Goal: Information Seeking & Learning: Understand process/instructions

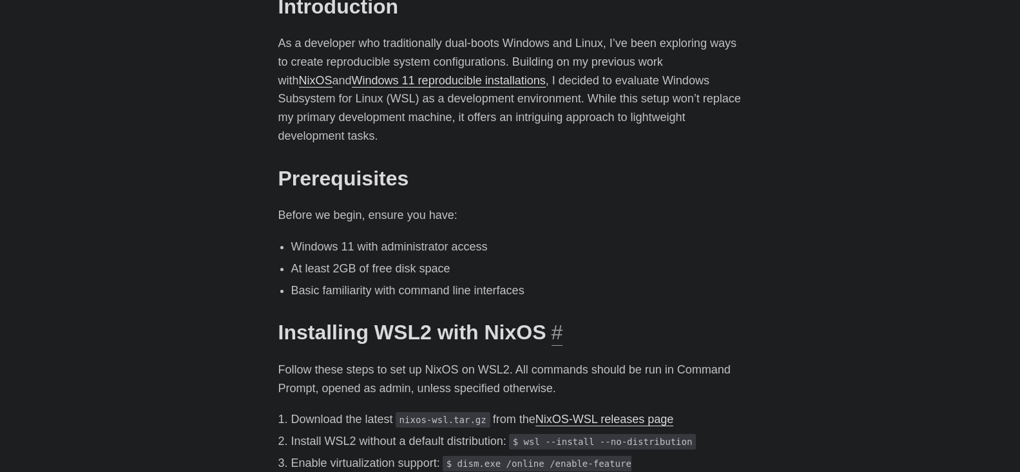
scroll to position [451, 0]
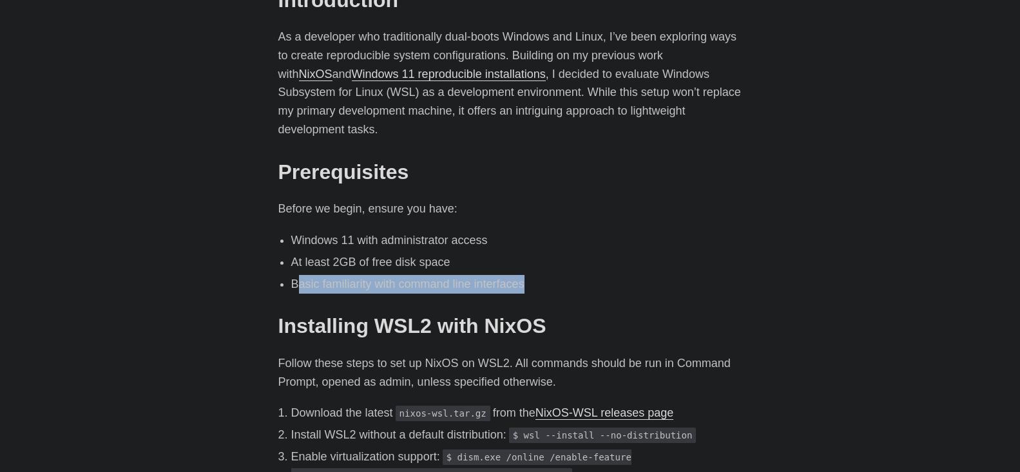
drag, startPoint x: 301, startPoint y: 262, endPoint x: 578, endPoint y: 266, distance: 277.2
click at [578, 275] on li "Basic familiarity with command line interfaces" at bounding box center [516, 284] width 451 height 19
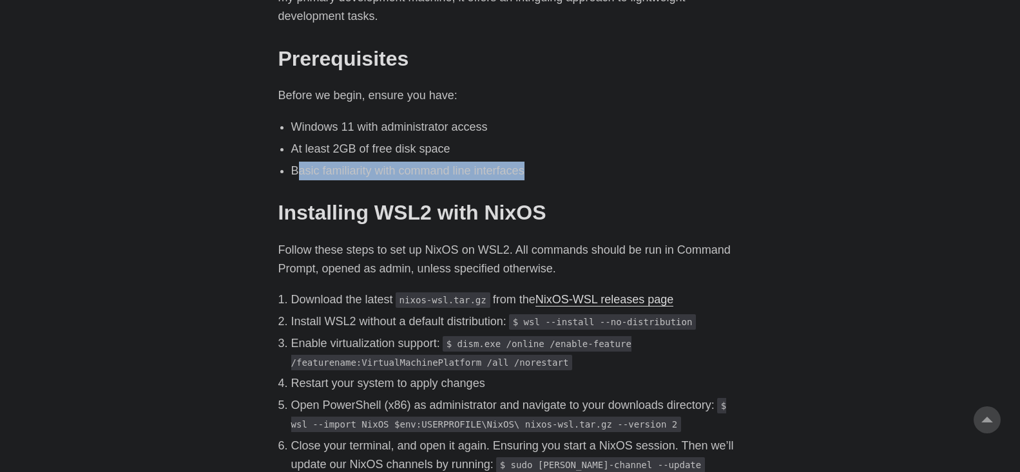
scroll to position [645, 0]
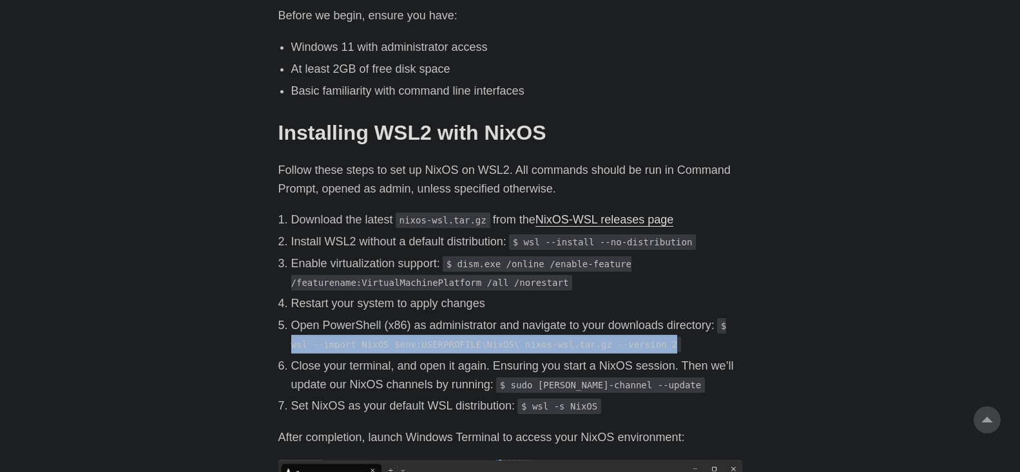
drag, startPoint x: 290, startPoint y: 324, endPoint x: 650, endPoint y: 322, distance: 359.7
click at [650, 322] on ol "Download the latest nixos-wsl.tar.gz from the NixOS-WSL releases page Install W…" at bounding box center [510, 313] width 464 height 205
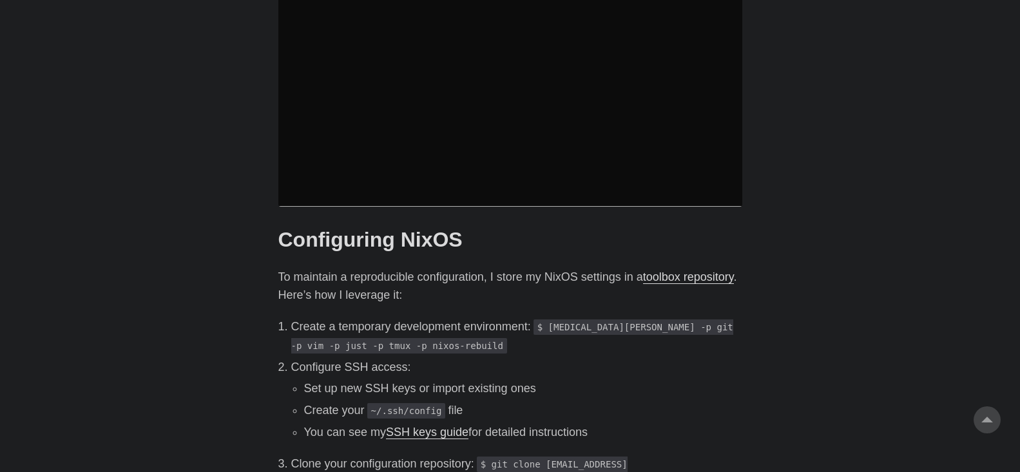
scroll to position [1160, 0]
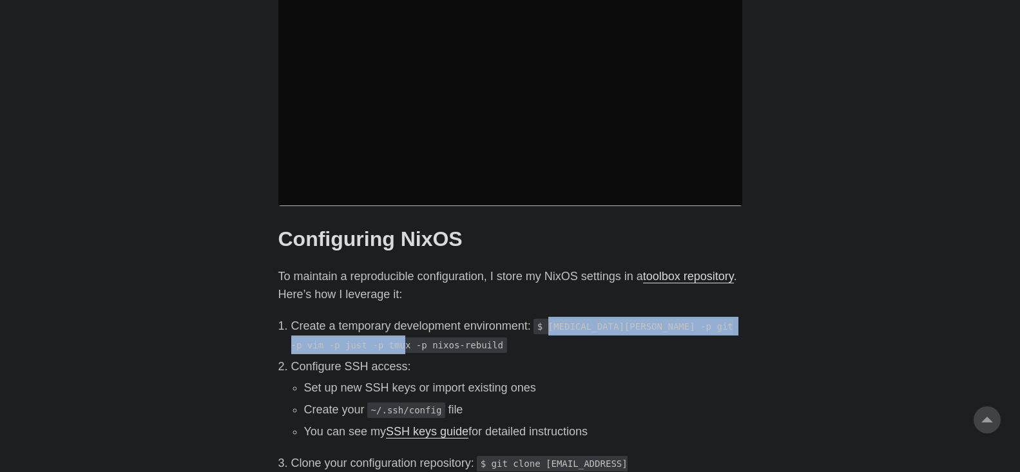
drag, startPoint x: 550, startPoint y: 307, endPoint x: 398, endPoint y: 332, distance: 154.2
click at [398, 332] on code "$ [MEDICAL_DATA][PERSON_NAME] -p git -p vim -p just -p tmux -p nixos-rebuild" at bounding box center [512, 336] width 442 height 34
copy code "[MEDICAL_DATA][PERSON_NAME] -p git -p vim -p just -p tmux -p nixos-rebuild"
click at [552, 319] on code "$ [MEDICAL_DATA][PERSON_NAME] -p git -p vim -p just -p tmux -p nixos-rebuild" at bounding box center [512, 336] width 442 height 34
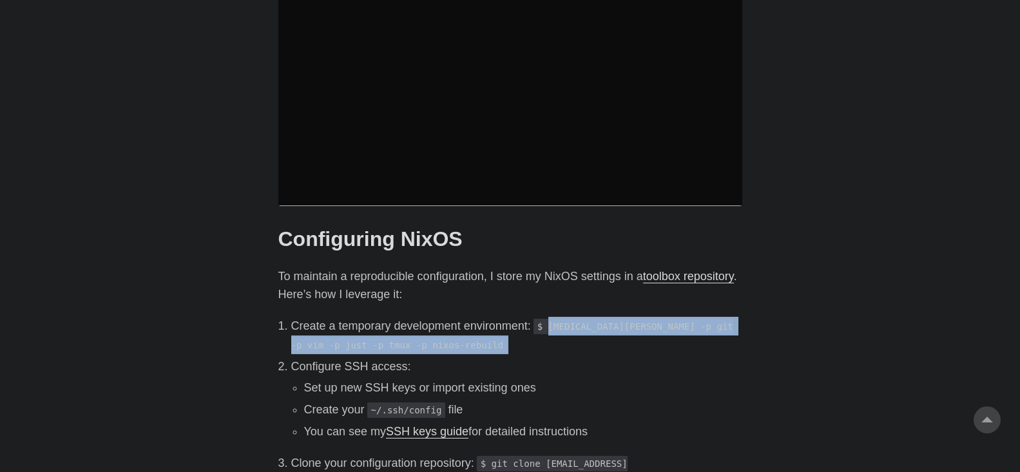
drag, startPoint x: 551, startPoint y: 308, endPoint x: 499, endPoint y: 324, distance: 54.5
click at [499, 324] on p "Create a temporary development environment: $ [MEDICAL_DATA][PERSON_NAME] -p gi…" at bounding box center [516, 335] width 451 height 37
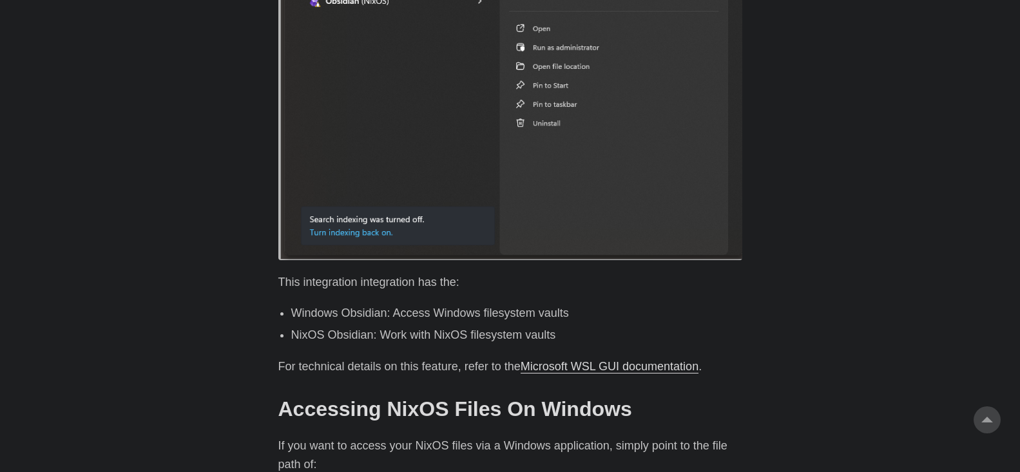
scroll to position [2063, 0]
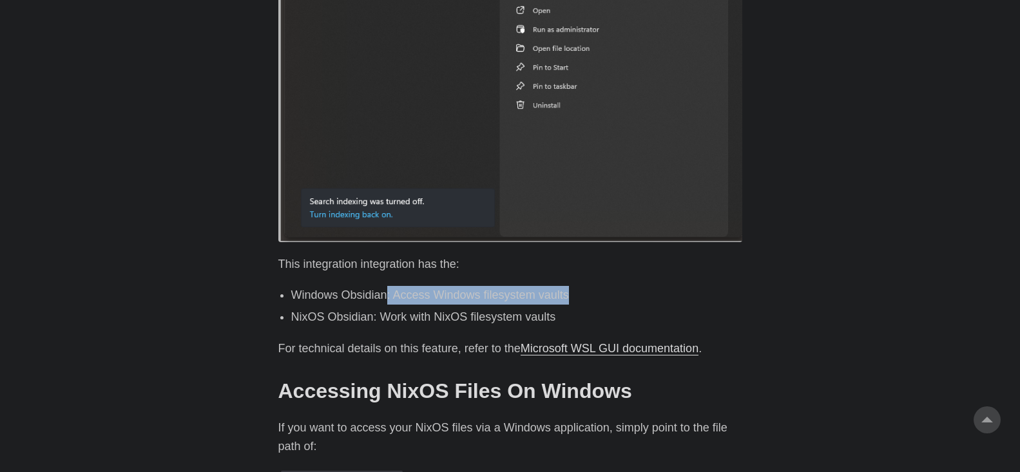
drag, startPoint x: 387, startPoint y: 254, endPoint x: 589, endPoint y: 251, distance: 202.4
click at [589, 286] on li "Windows Obsidian: Access Windows filesystem vaults" at bounding box center [516, 295] width 451 height 19
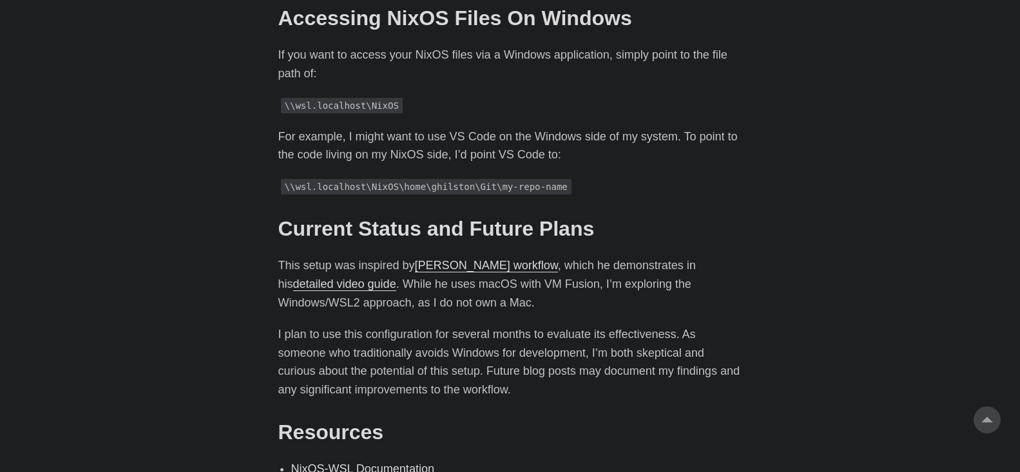
scroll to position [2514, 0]
